Goal: Information Seeking & Learning: Learn about a topic

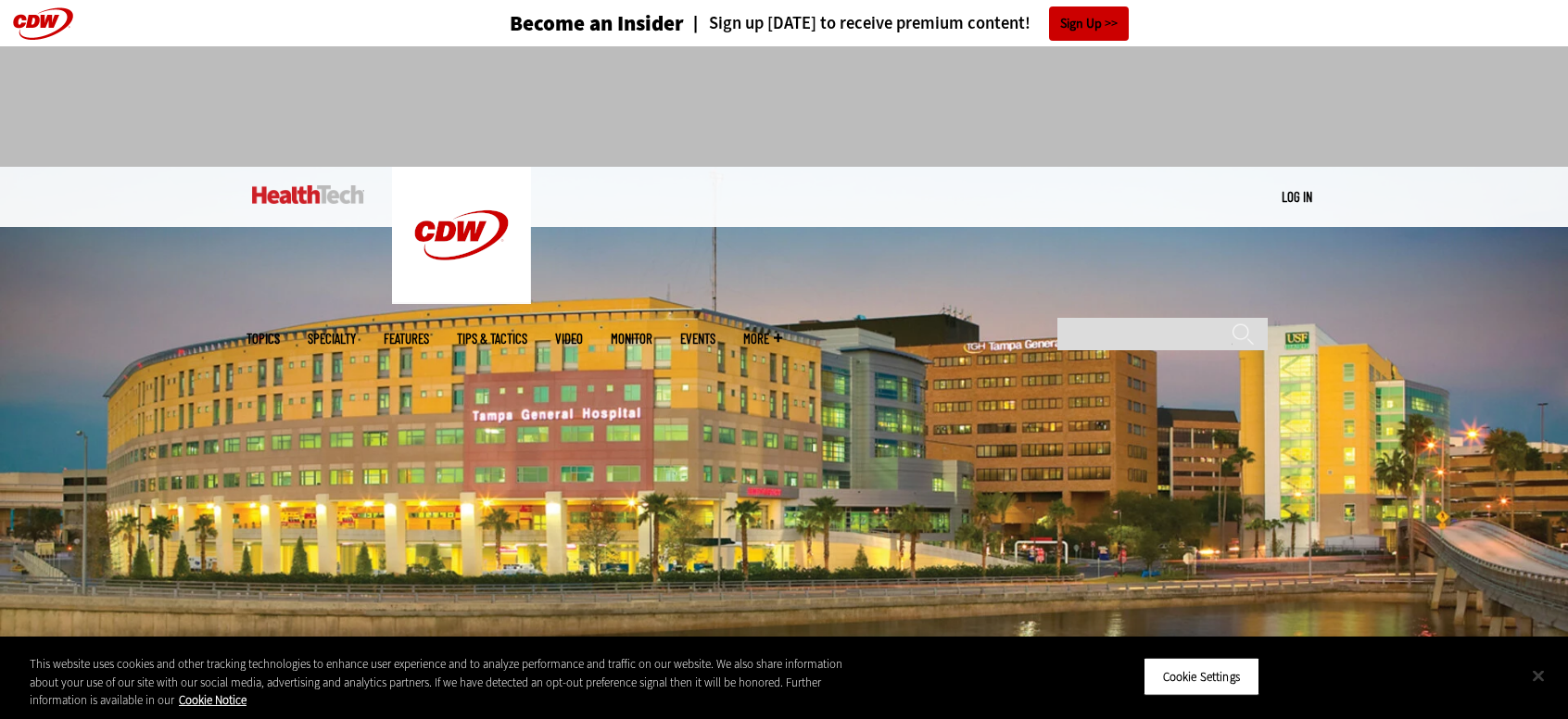
click at [1550, 686] on button "Close" at bounding box center [1537, 675] width 41 height 41
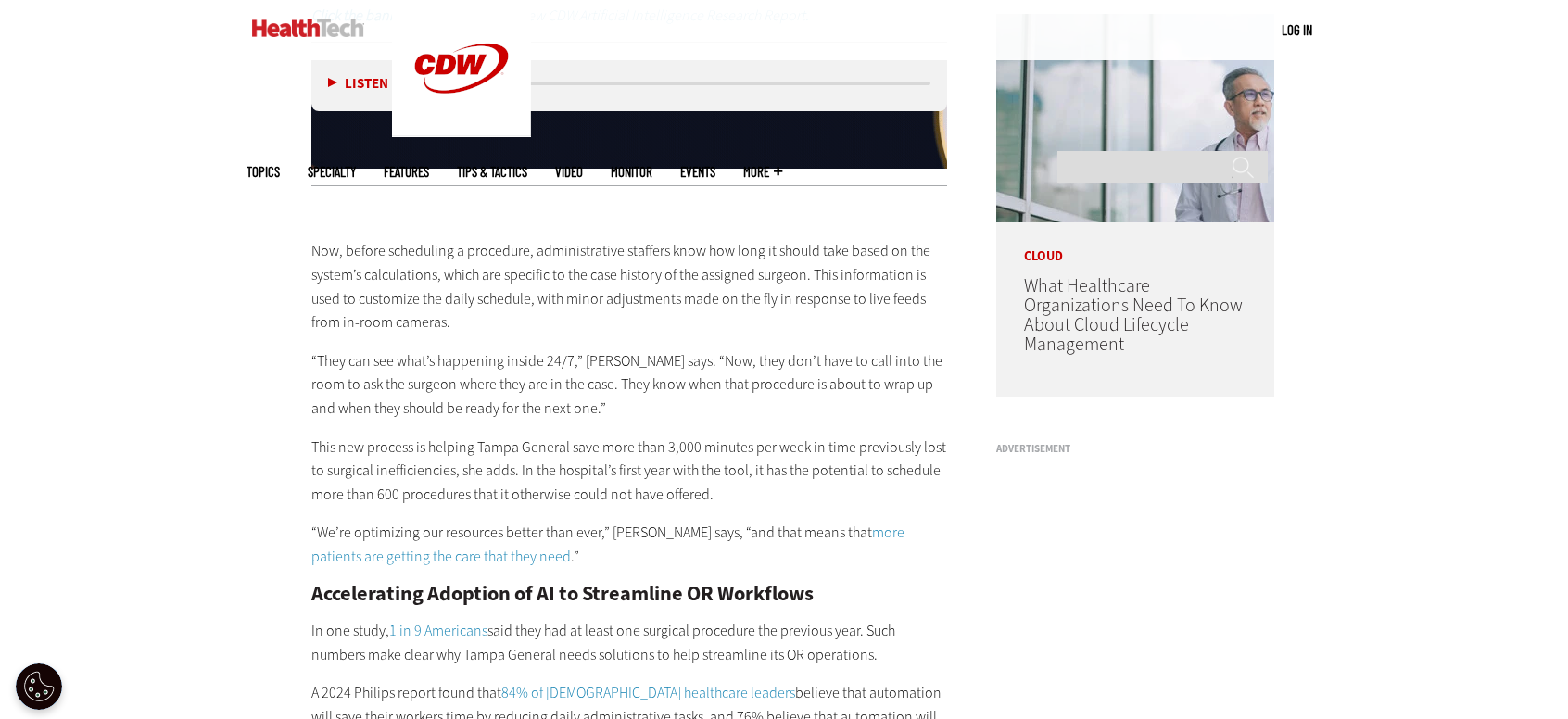
scroll to position [1669, 0]
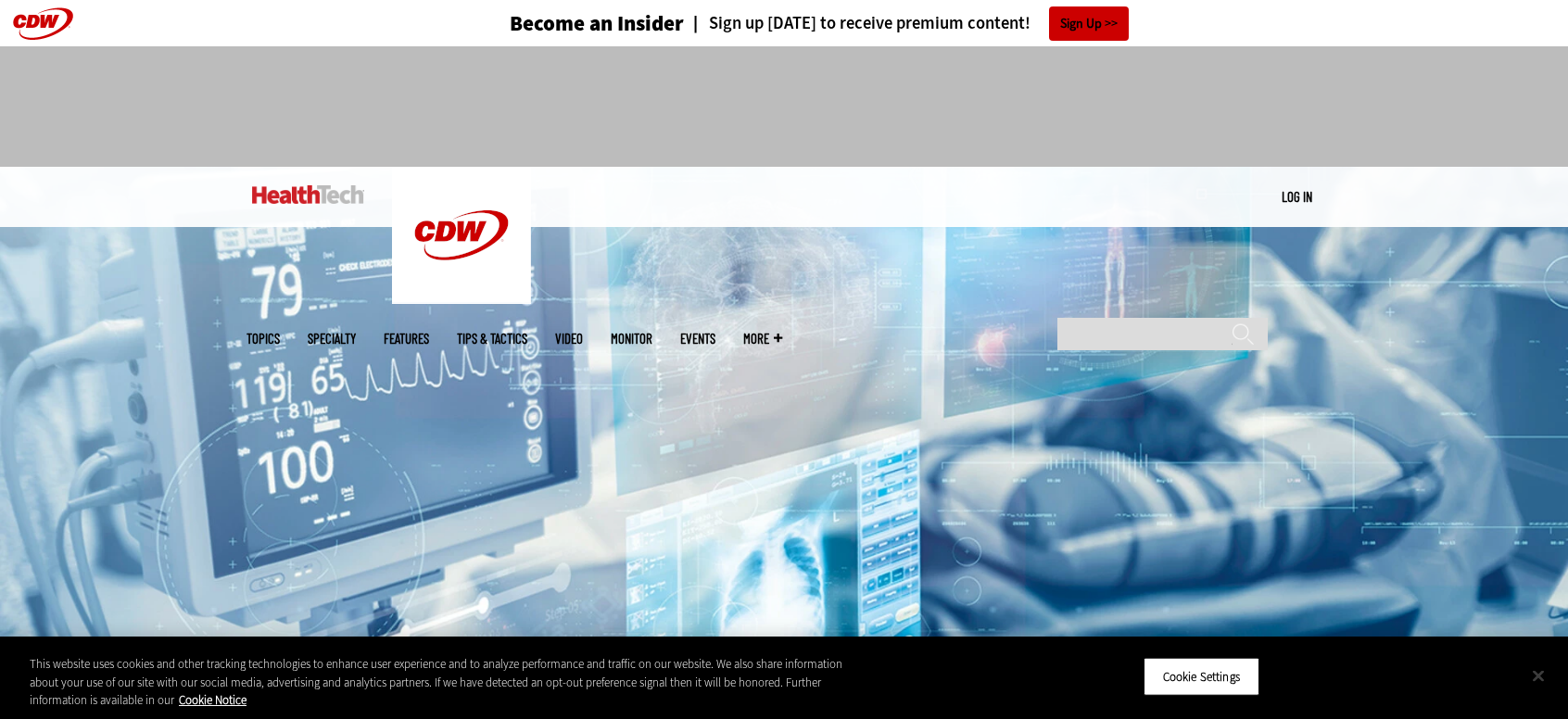
drag, startPoint x: 1538, startPoint y: 674, endPoint x: 1504, endPoint y: 606, distance: 76.0
click at [1538, 674] on button "Close" at bounding box center [1537, 675] width 41 height 41
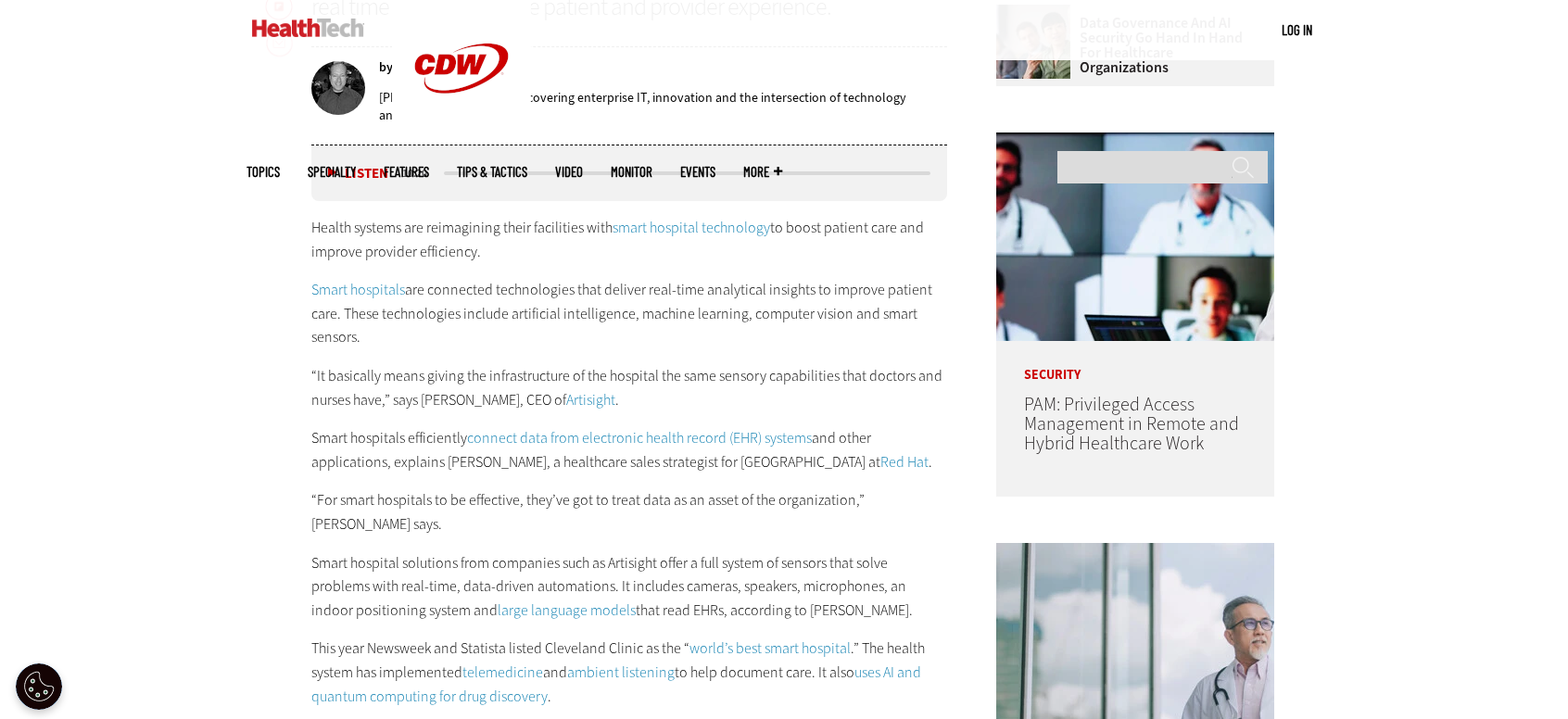
scroll to position [1020, 0]
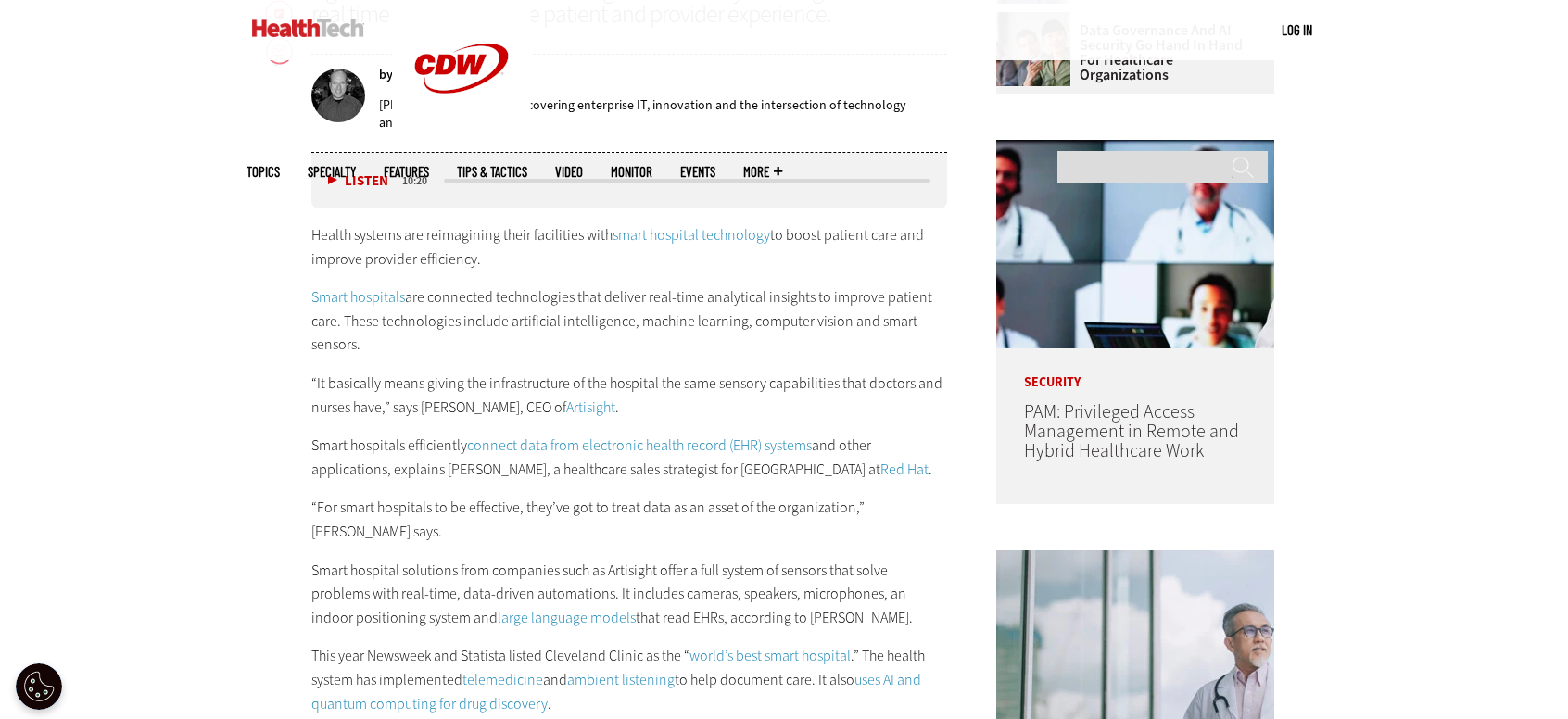
drag, startPoint x: 367, startPoint y: 346, endPoint x: 302, endPoint y: 237, distance: 126.9
copy div "Health systems are reimagining their facilities with smart hospital technology …"
click at [408, 379] on p "“It basically means giving the infrastructure of the hospital the same sensory …" at bounding box center [629, 395] width 636 height 48
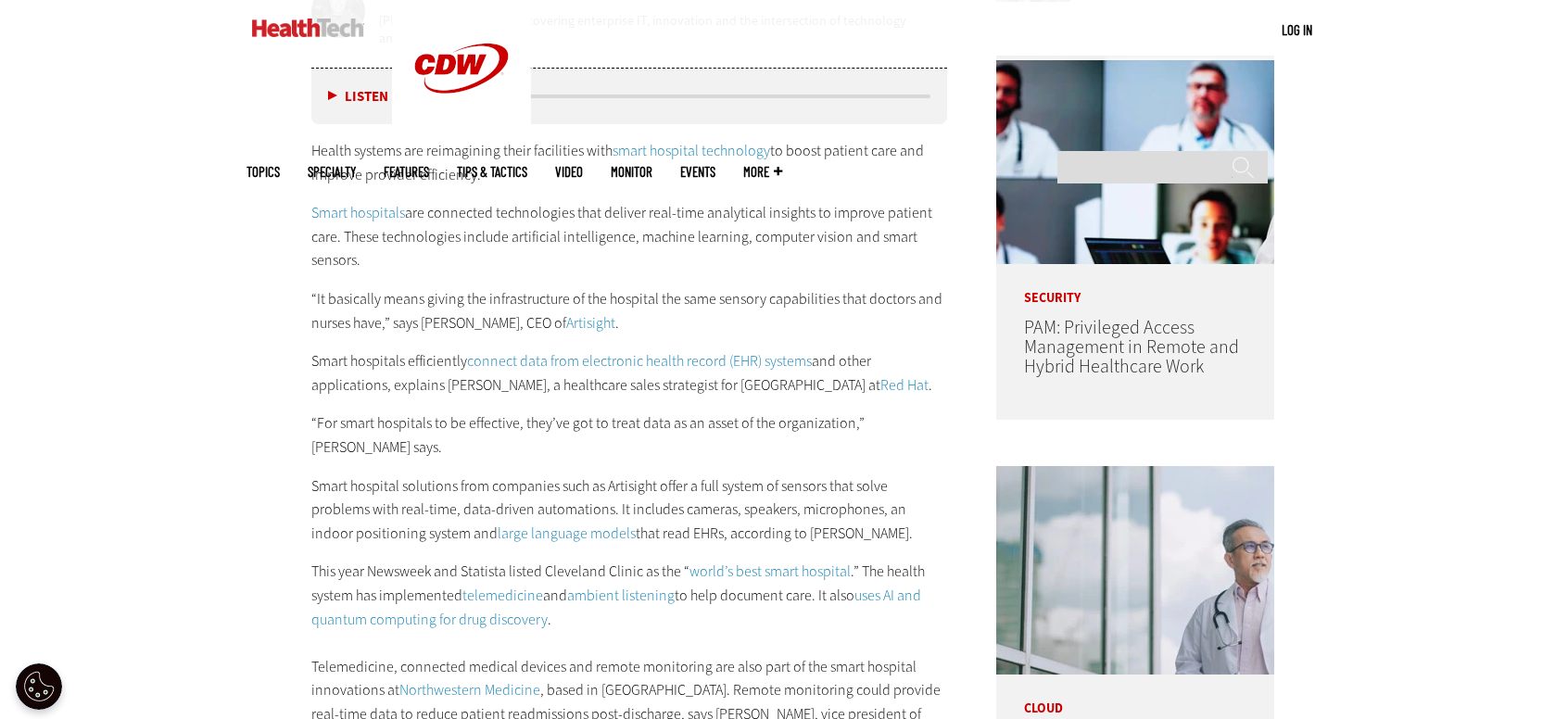
scroll to position [1112, 0]
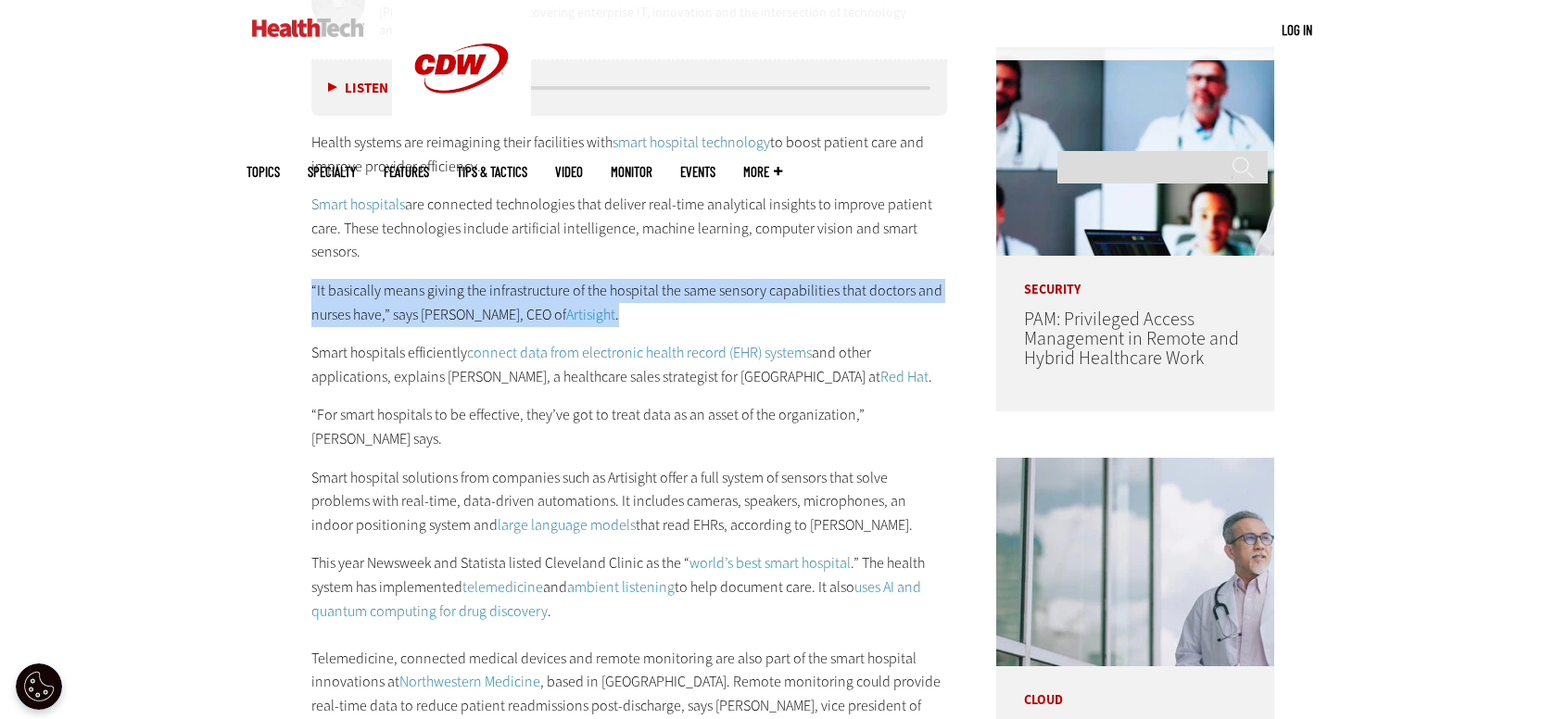
drag, startPoint x: 311, startPoint y: 289, endPoint x: 685, endPoint y: 314, distance: 374.8
click at [685, 314] on p "“It basically means giving the infrastructure of the hospital the same sensory …" at bounding box center [629, 303] width 636 height 48
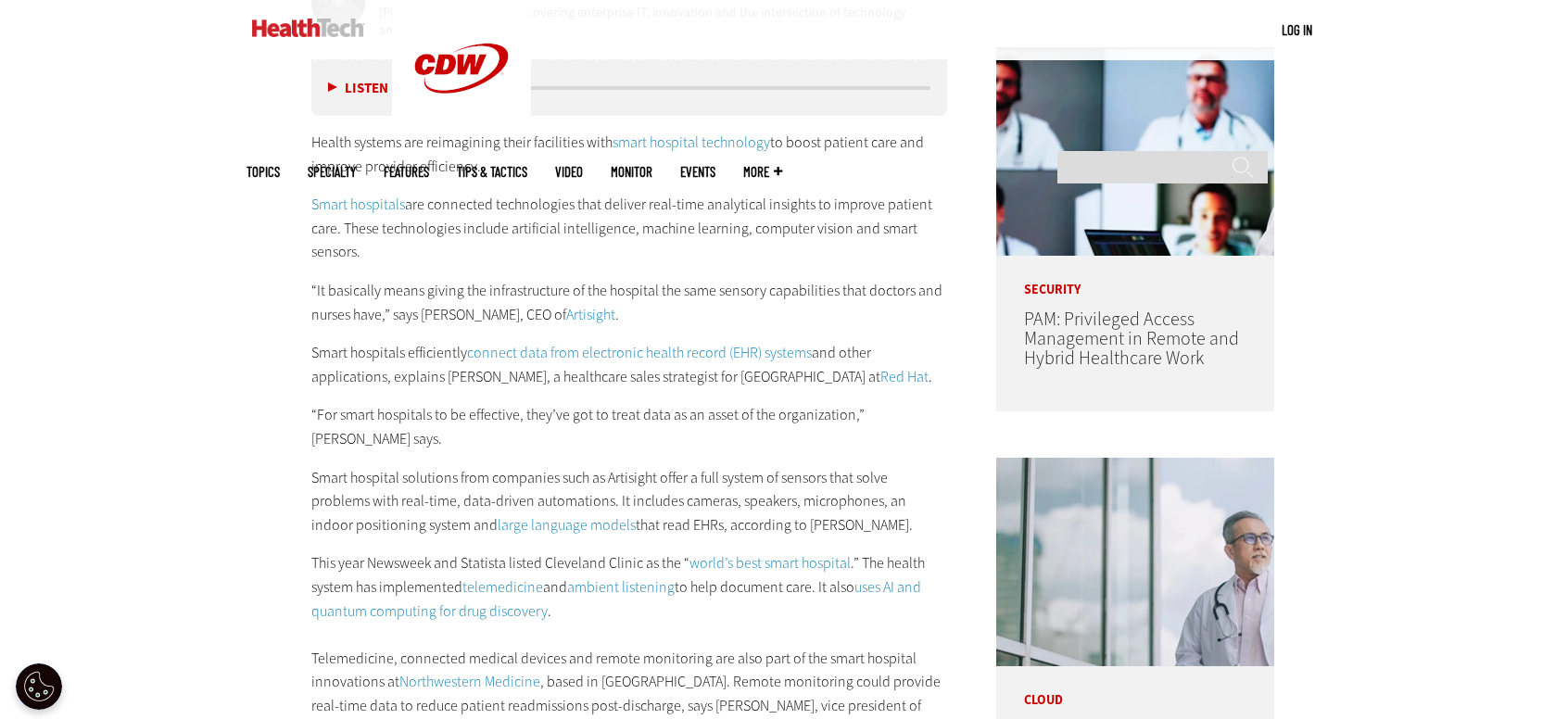
click at [399, 349] on p "Smart hospitals efficiently connect data from electronic health record (EHR) sy…" at bounding box center [629, 365] width 636 height 48
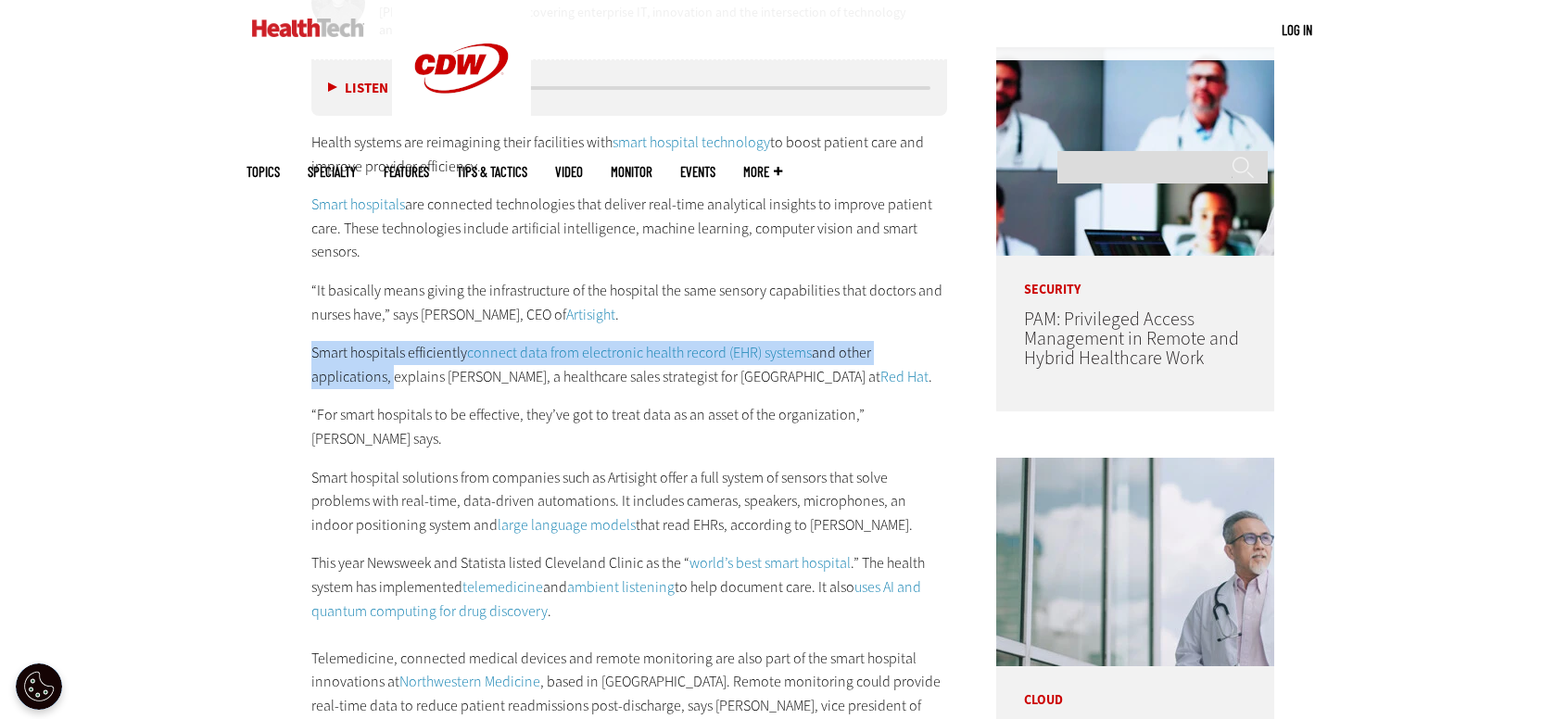
drag, startPoint x: 305, startPoint y: 348, endPoint x: 389, endPoint y: 373, distance: 87.6
copy p "Smart hospitals efficiently connect data from electronic health record (EHR) sy…"
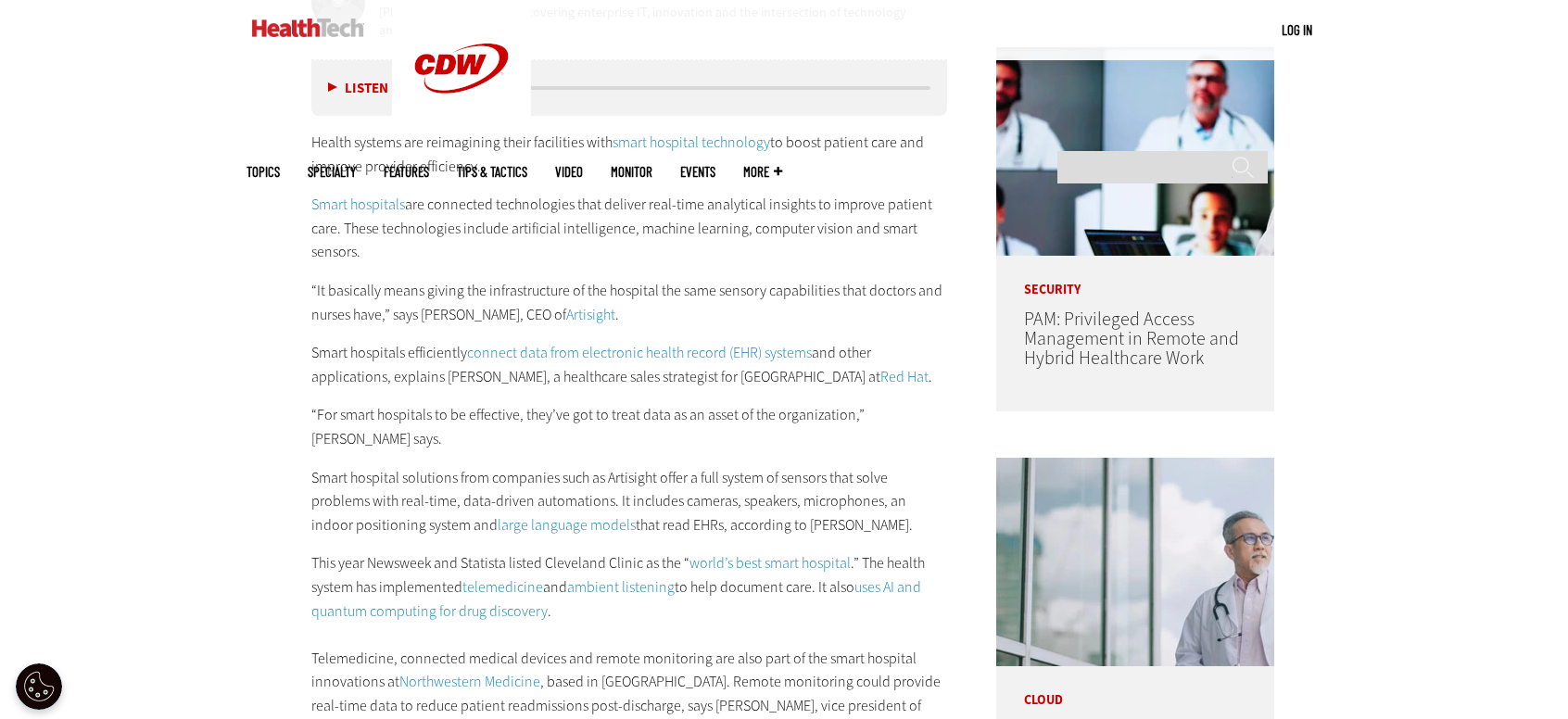
click at [473, 485] on p "Smart hospital solutions from companies such as Artisight offer a full system o…" at bounding box center [629, 501] width 636 height 72
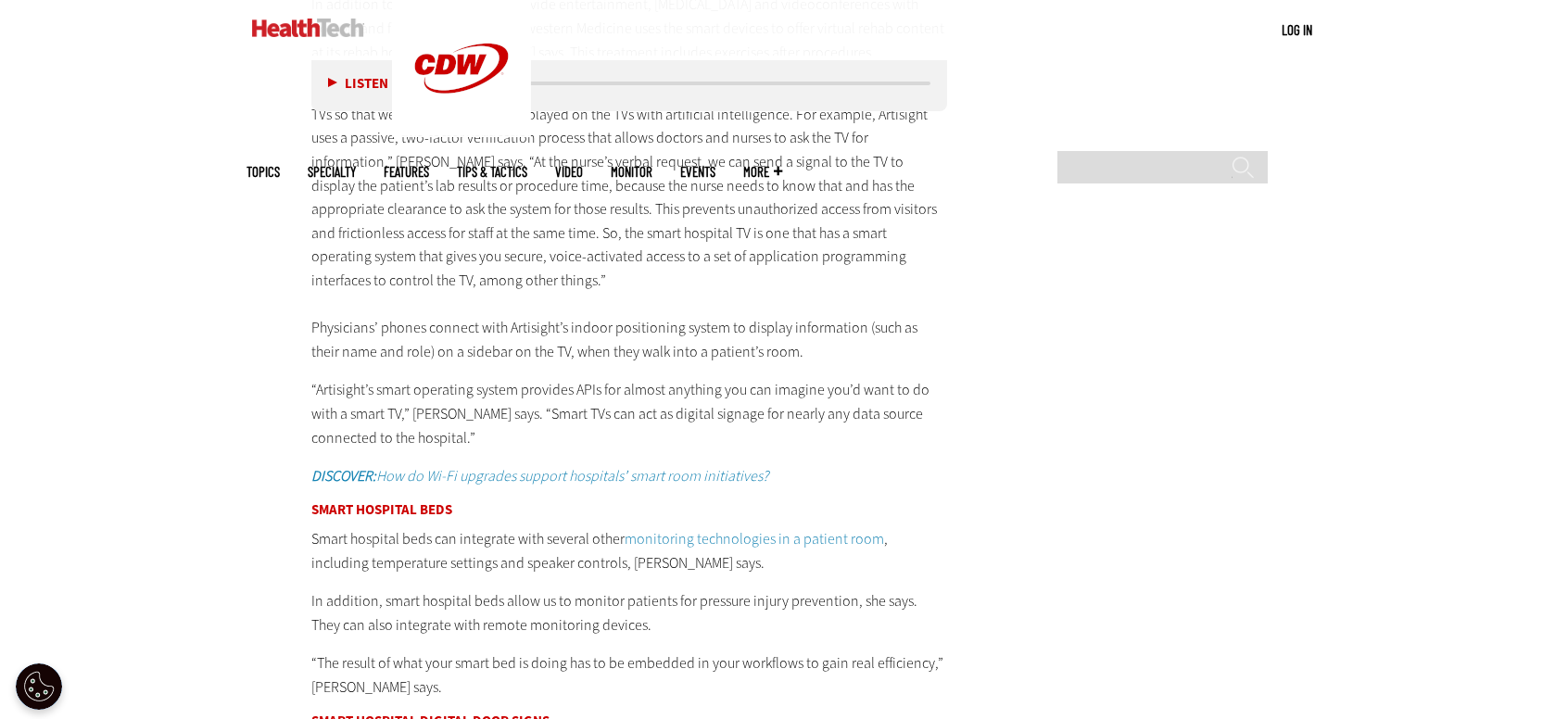
scroll to position [3709, 0]
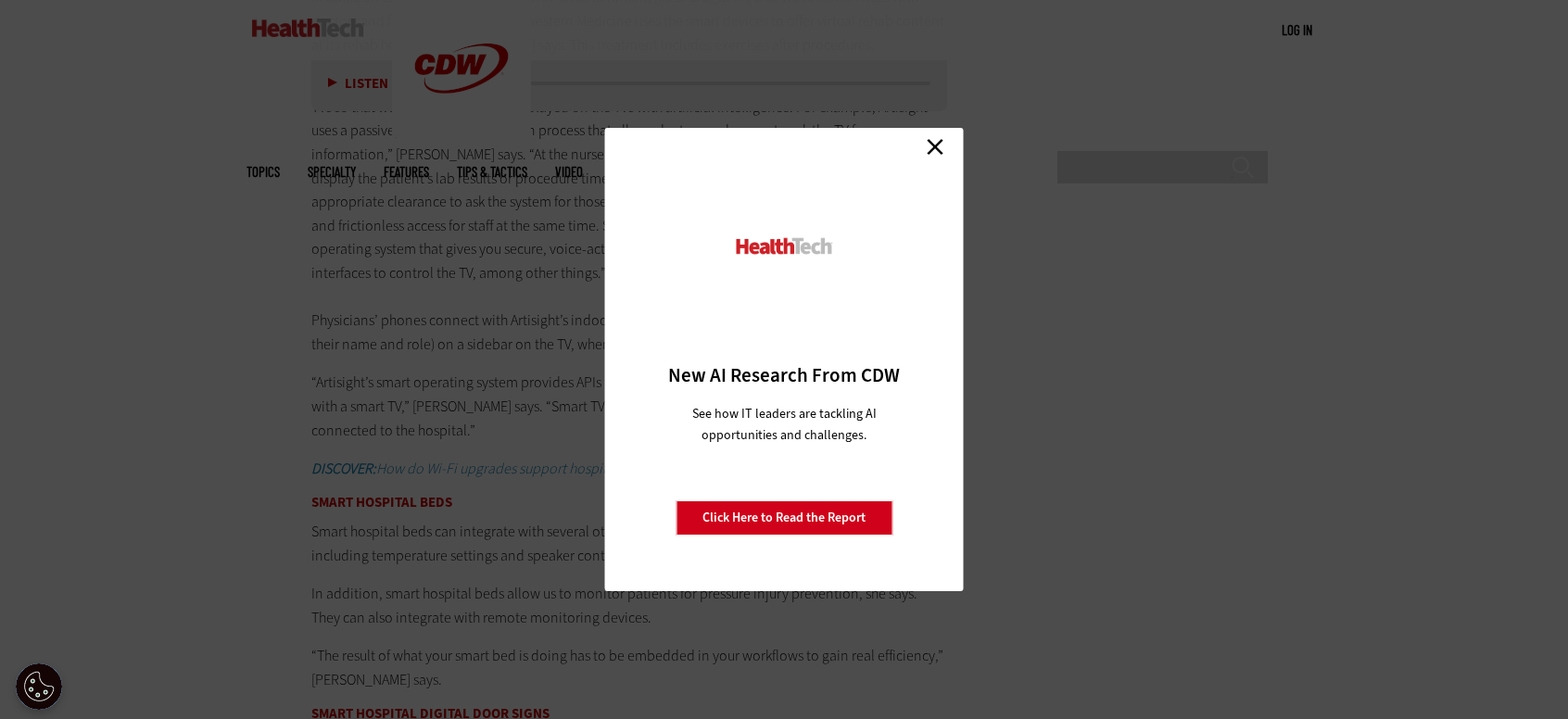
click at [926, 149] on link "Close" at bounding box center [934, 146] width 28 height 28
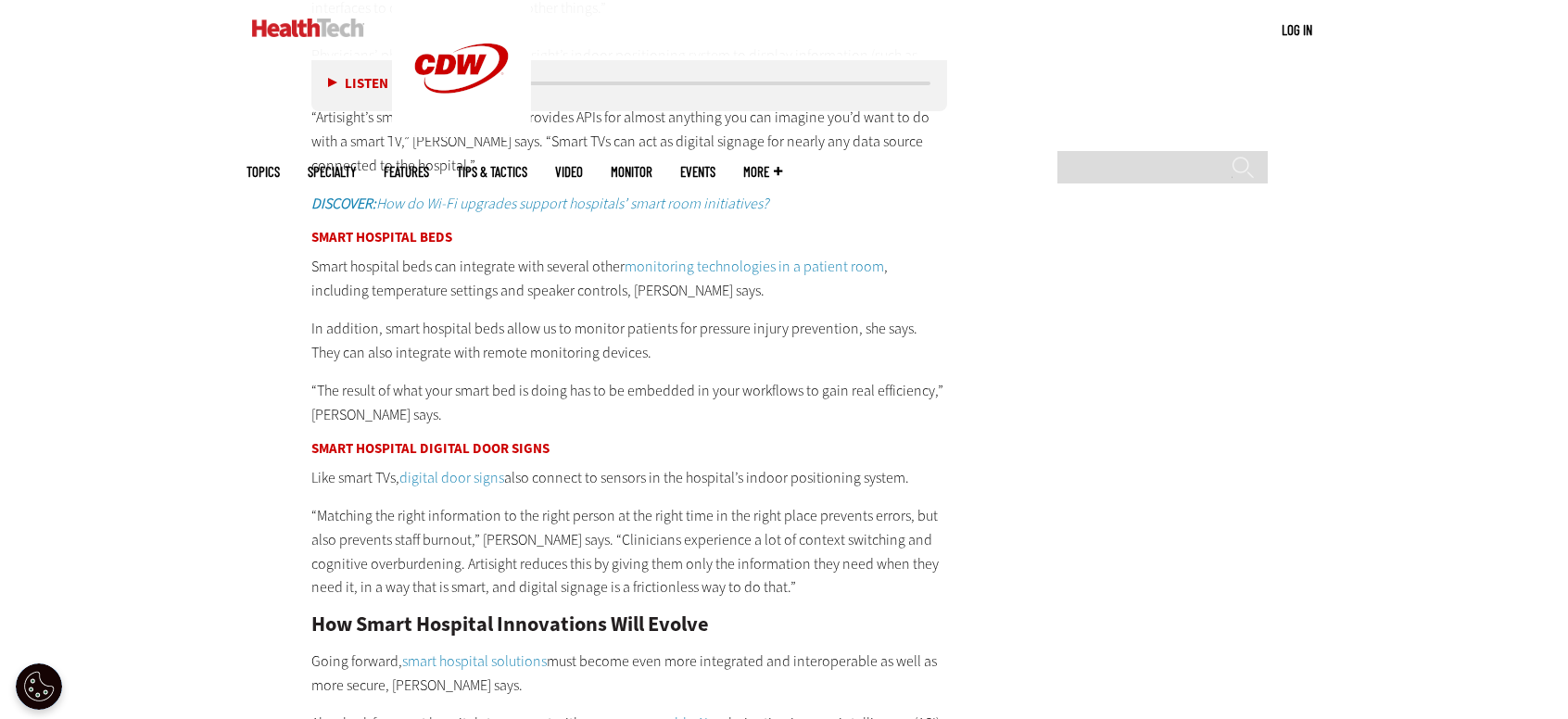
scroll to position [3986, 0]
